Goal: Information Seeking & Learning: Get advice/opinions

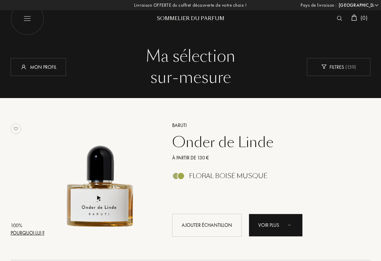
select select "FR"
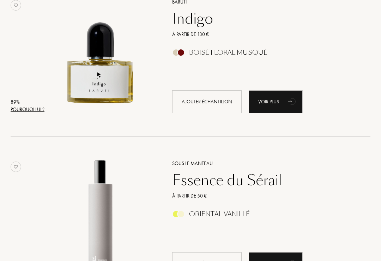
scroll to position [770, 0]
click at [247, 46] on div "Baruti Indigo À partir de 130 € Boisé Floral Musqué Ajouter échantillon Voir pl…" at bounding box center [264, 55] width 204 height 132
click at [280, 105] on div "Voir plus" at bounding box center [276, 101] width 54 height 23
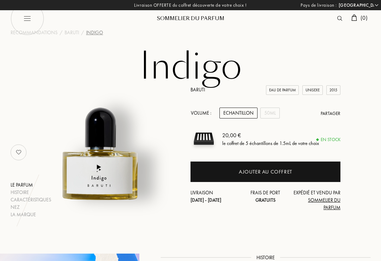
select select "FR"
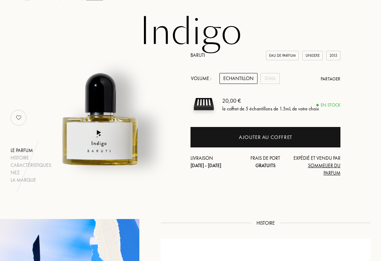
scroll to position [16, 0]
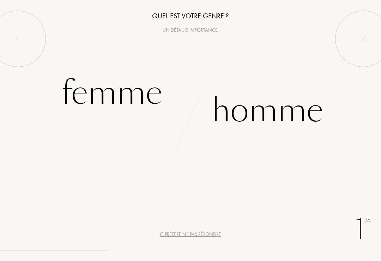
click at [95, 105] on div "Femme" at bounding box center [111, 93] width 101 height 48
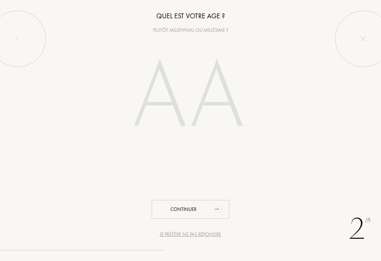
click at [207, 105] on input "number" at bounding box center [191, 98] width 152 height 122
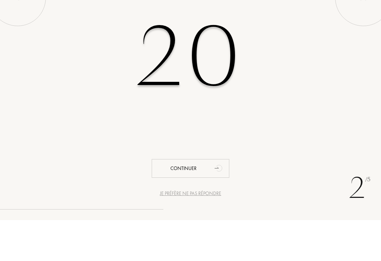
type input "20"
click at [361, 84] on div "20" at bounding box center [190, 98] width 381 height 122
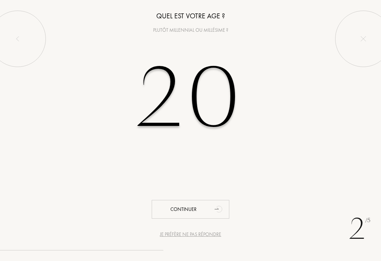
click at [194, 205] on div "Continuer" at bounding box center [191, 209] width 78 height 19
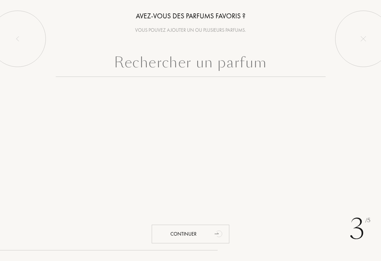
click at [106, 73] on input "text" at bounding box center [191, 64] width 270 height 25
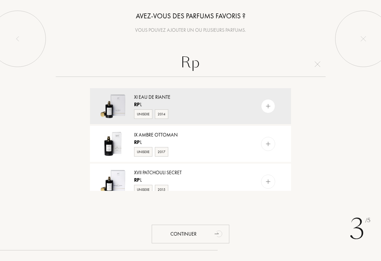
type input "R"
